Goal: Find specific page/section: Find specific page/section

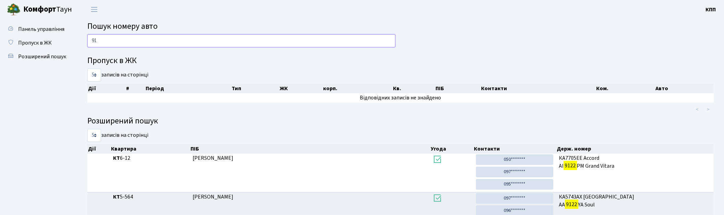
type input "9"
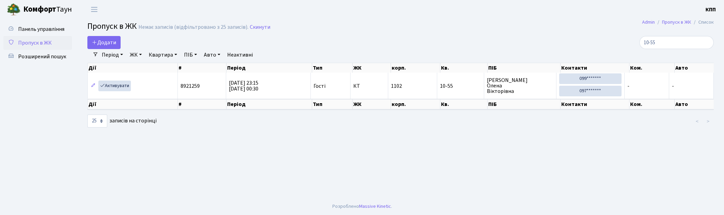
select select "25"
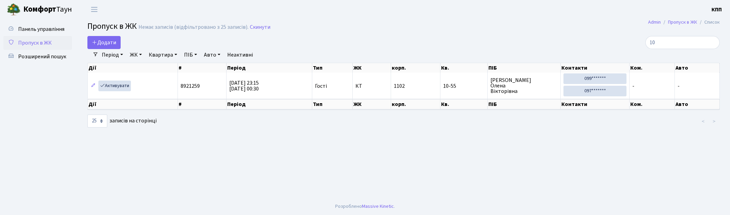
type input "1"
